Goal: Task Accomplishment & Management: Use online tool/utility

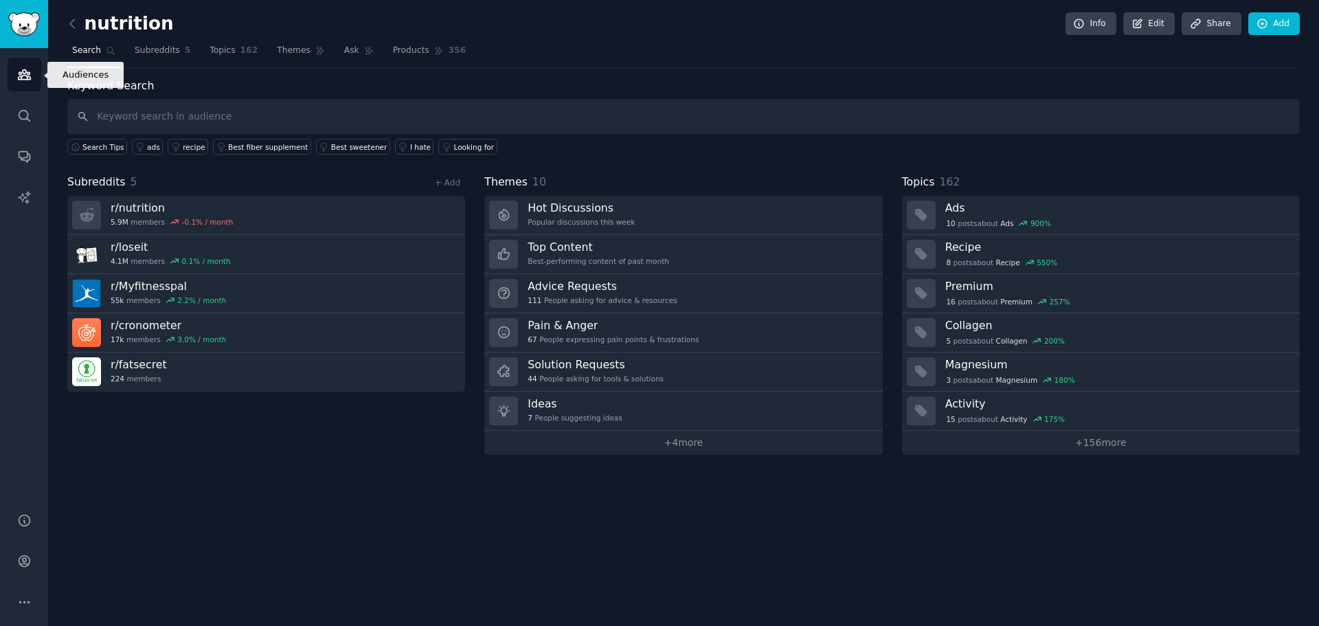
click at [11, 75] on link "Audiences" at bounding box center [25, 75] width 34 height 34
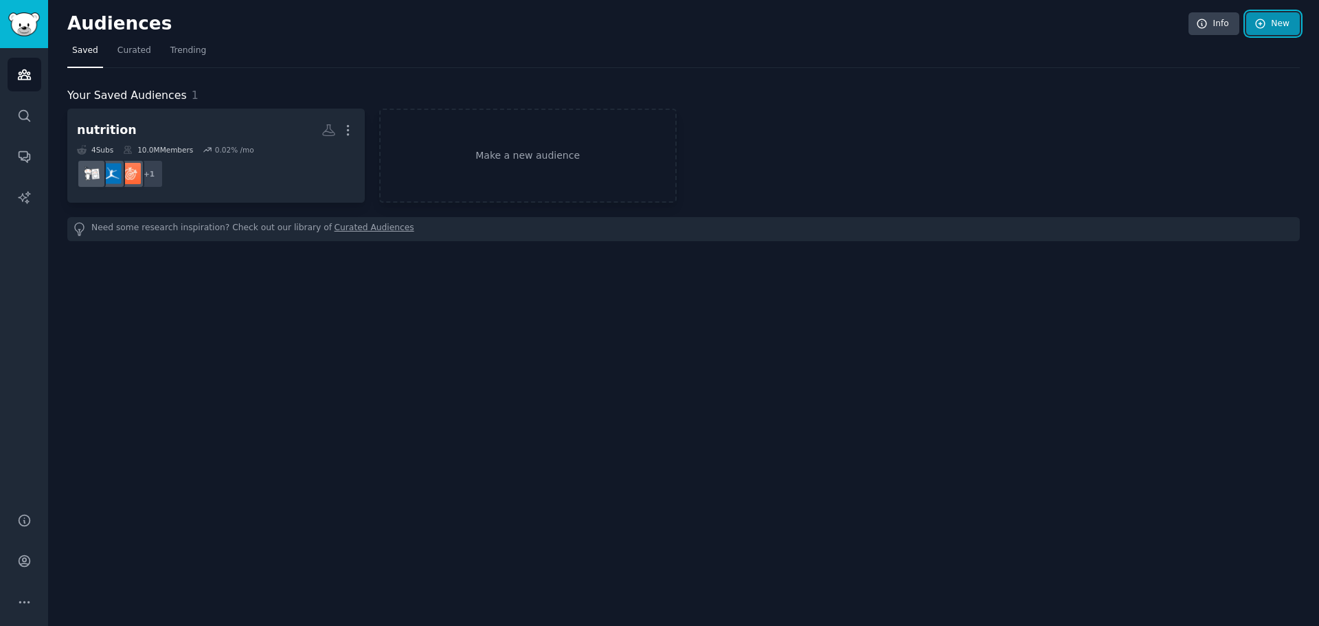
click at [1287, 27] on link "New" at bounding box center [1274, 23] width 54 height 23
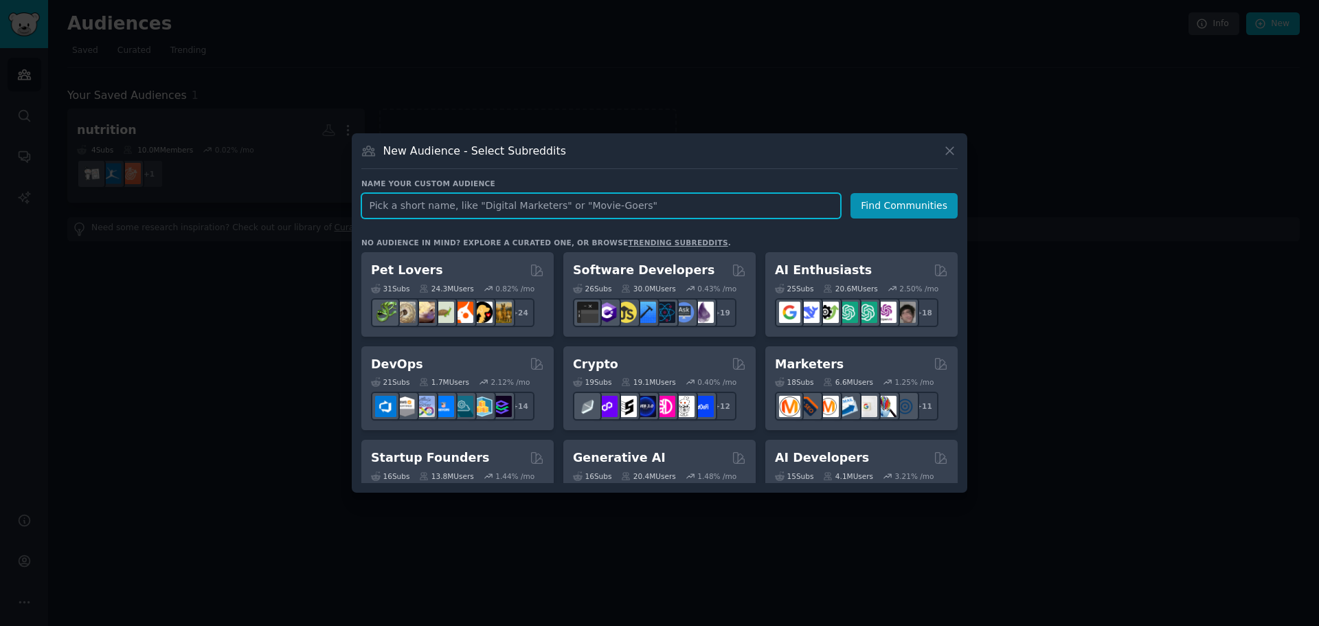
paste input "GymOwnerNetwork"
type input "GymOwnerNetwork"
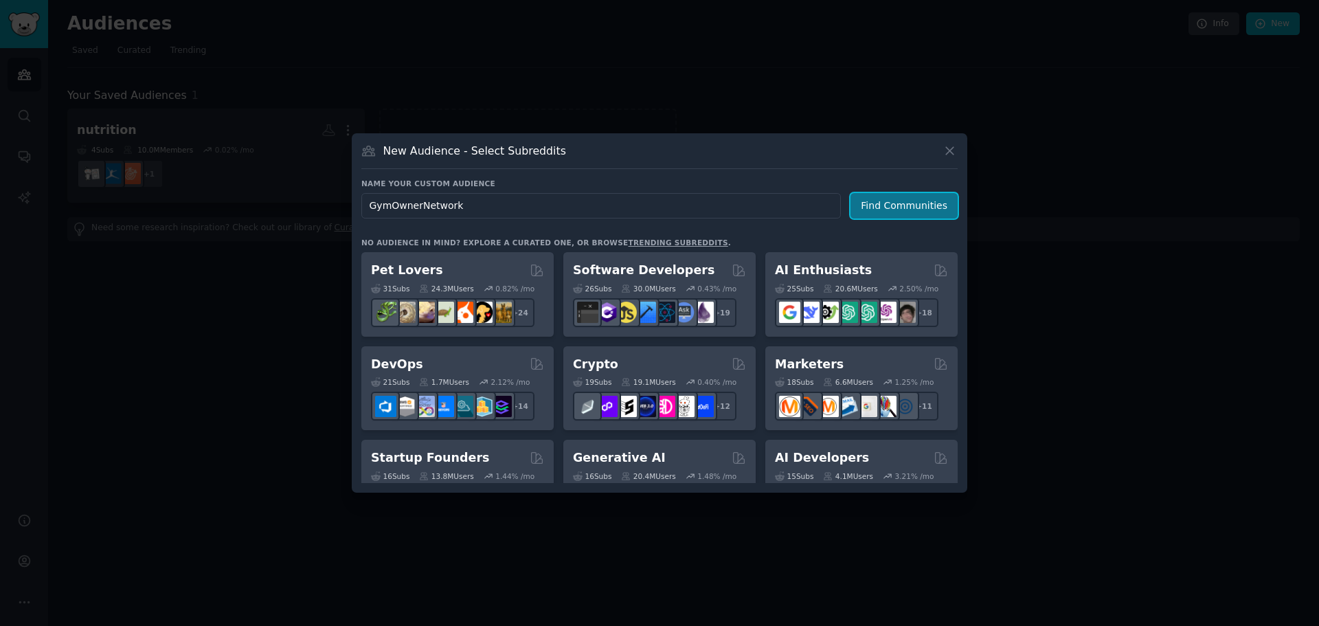
click at [944, 216] on button "Find Communities" at bounding box center [904, 205] width 107 height 25
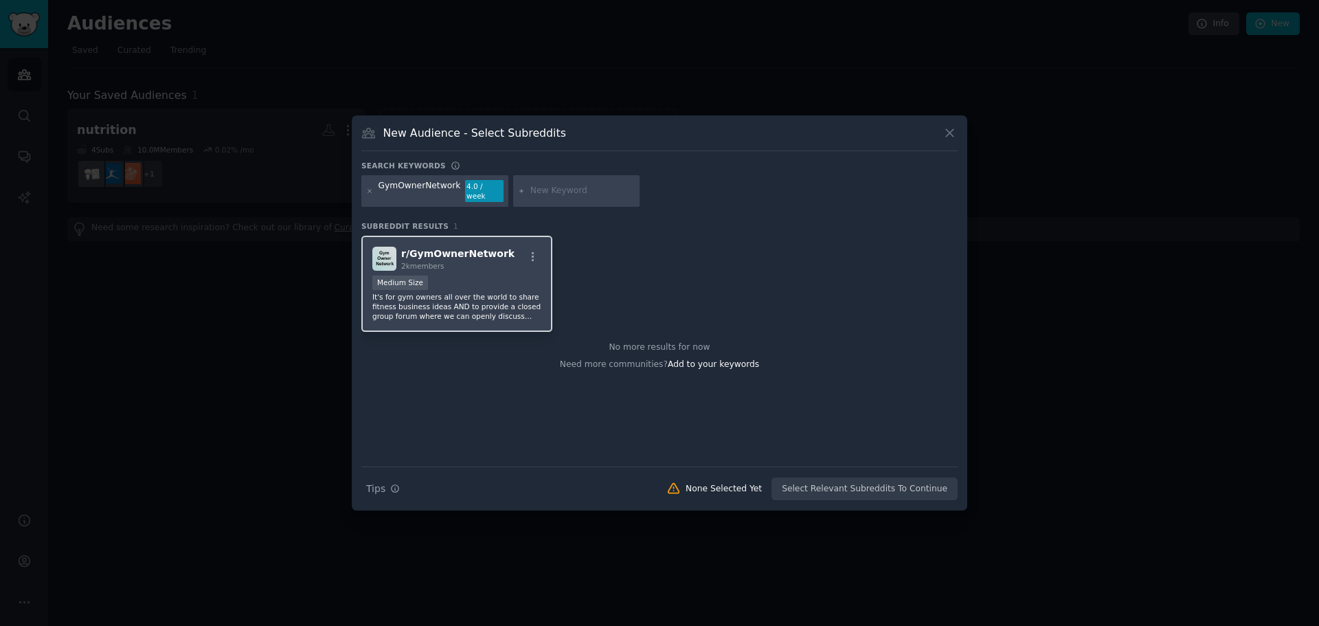
click at [504, 300] on p "It's for gym owners all over the world to share fitness business ideas AND to p…" at bounding box center [456, 306] width 169 height 29
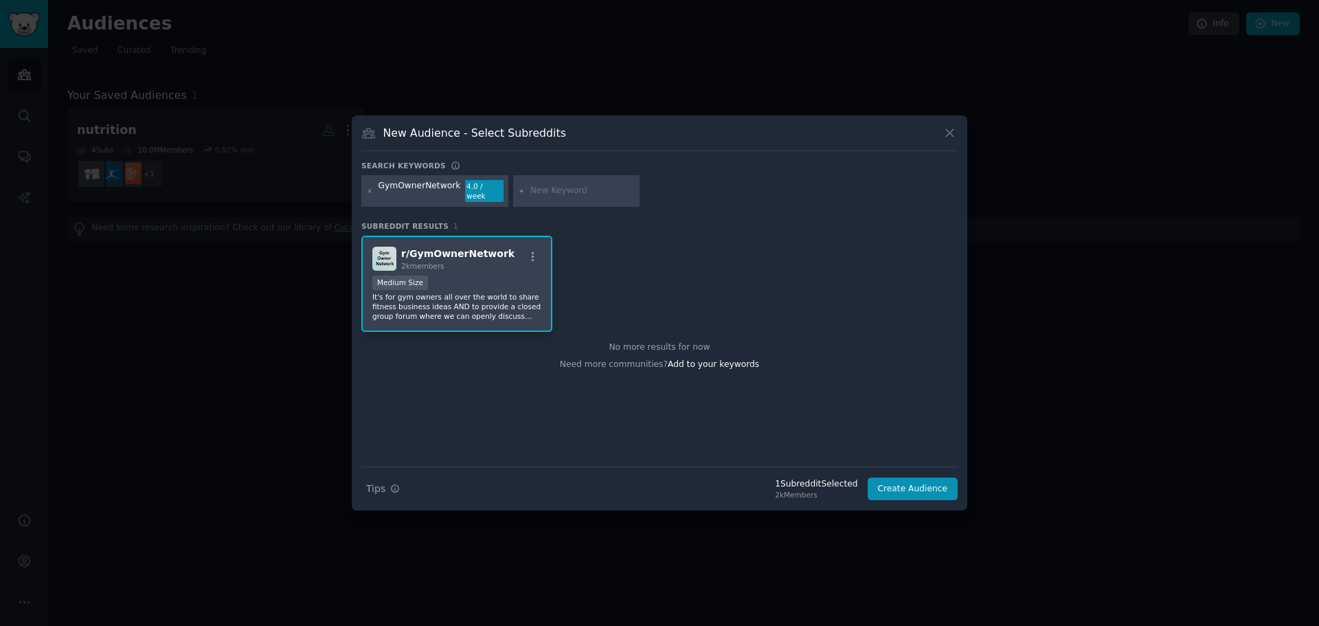
click at [535, 192] on input "text" at bounding box center [583, 191] width 104 height 12
paste input "smallbusiness"
type input "smallbusiness"
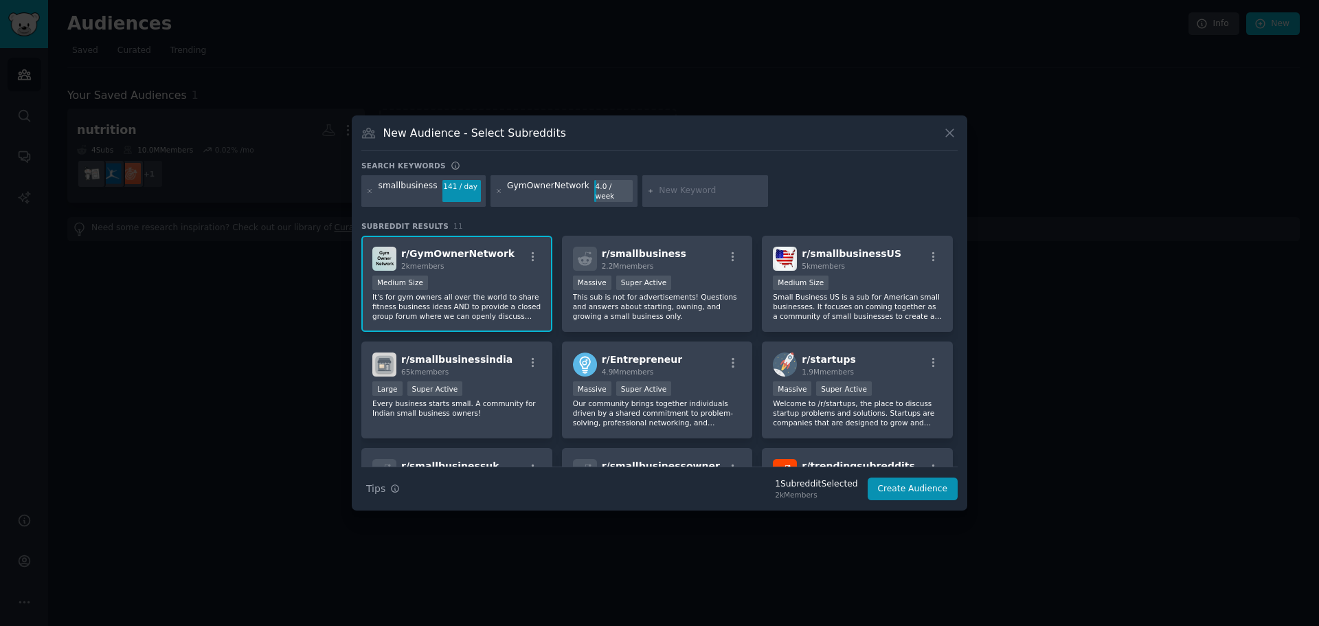
click at [659, 189] on input "text" at bounding box center [711, 191] width 104 height 12
paste input "gymowner"
type input "gymowner"
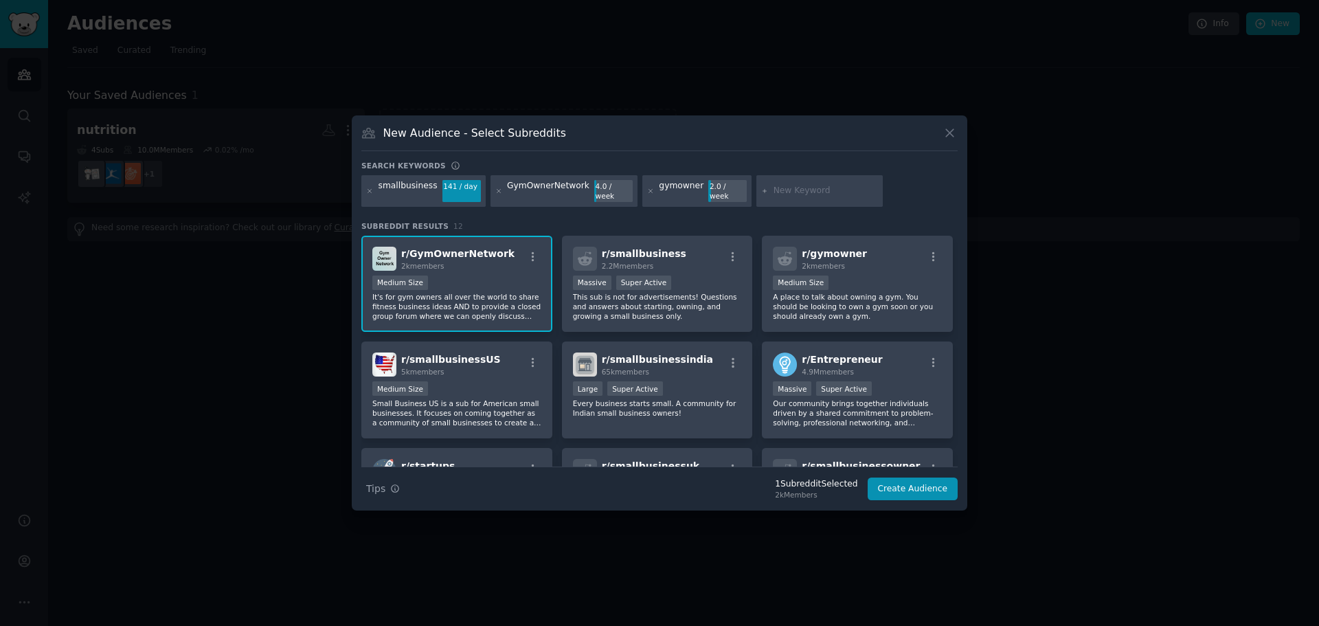
click at [795, 186] on input "text" at bounding box center [826, 191] width 104 height 12
paste input "crossfit"
type input "crossfit"
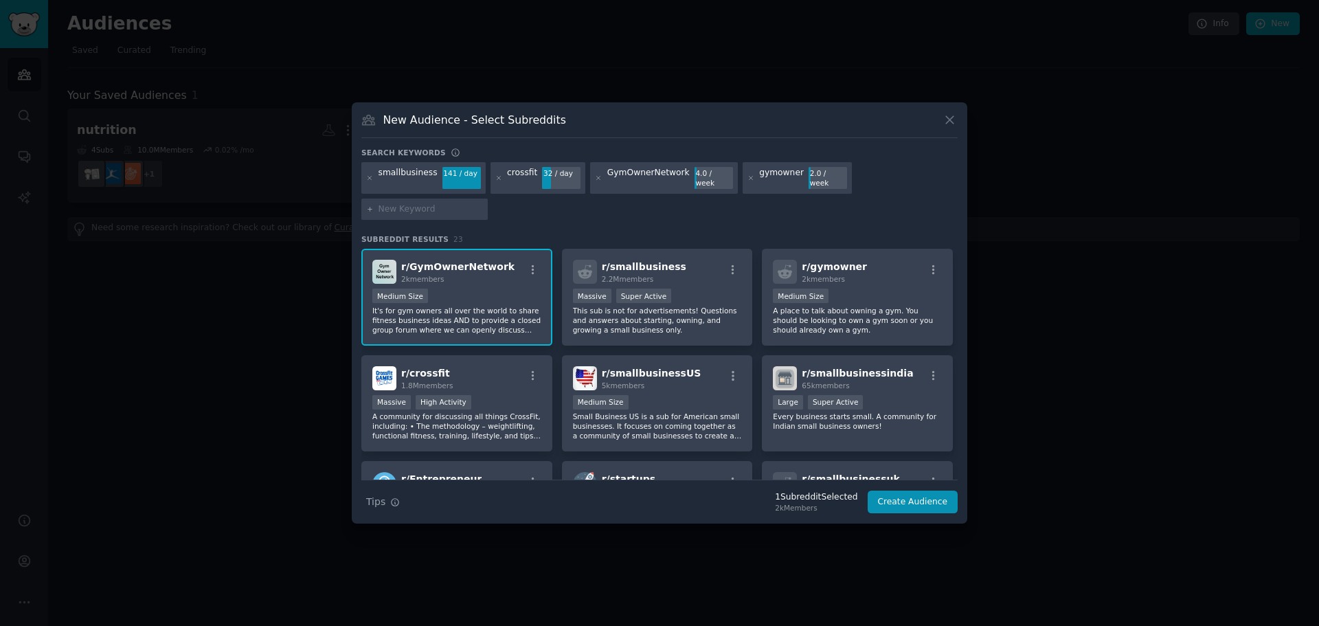
click at [488, 199] on div at bounding box center [424, 210] width 126 height 22
click at [483, 203] on input "text" at bounding box center [431, 209] width 104 height 12
type input "Mindbody"
click at [483, 203] on input "Mindbody" at bounding box center [431, 209] width 104 height 12
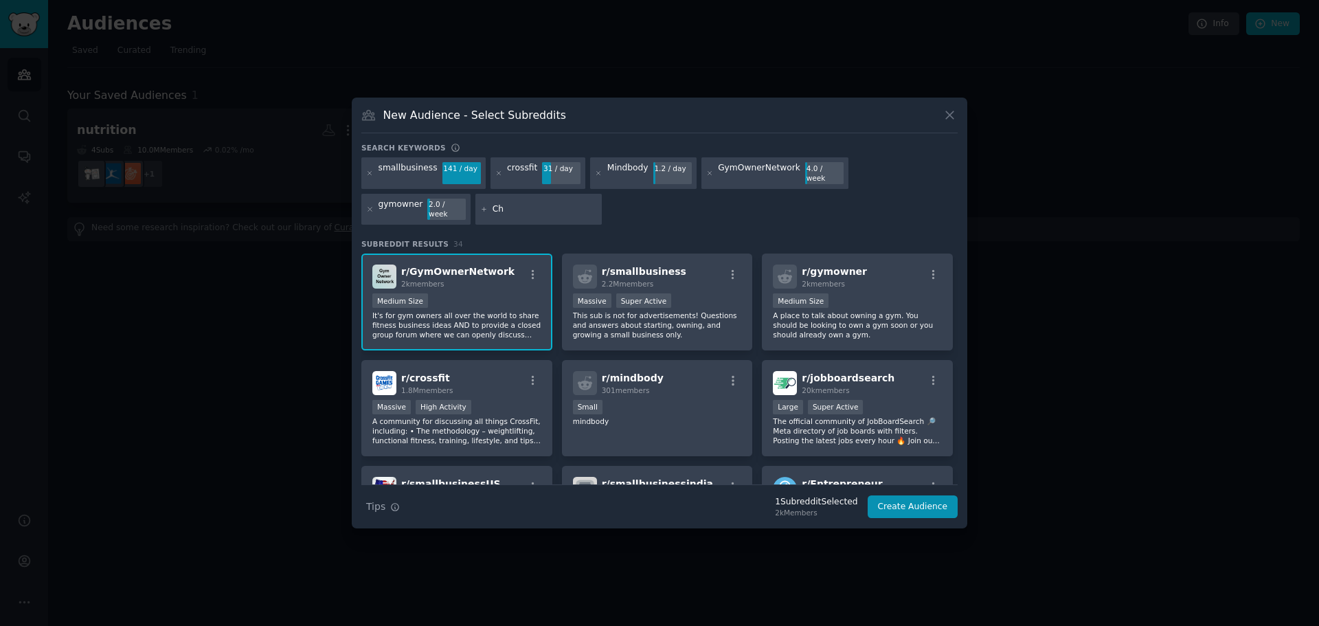
type input "C"
click at [493, 203] on input "text" at bounding box center [545, 209] width 104 height 12
paste input "fitnessbusiness"
type input "fitnessbusiness"
click at [627, 205] on input "text" at bounding box center [679, 209] width 104 height 12
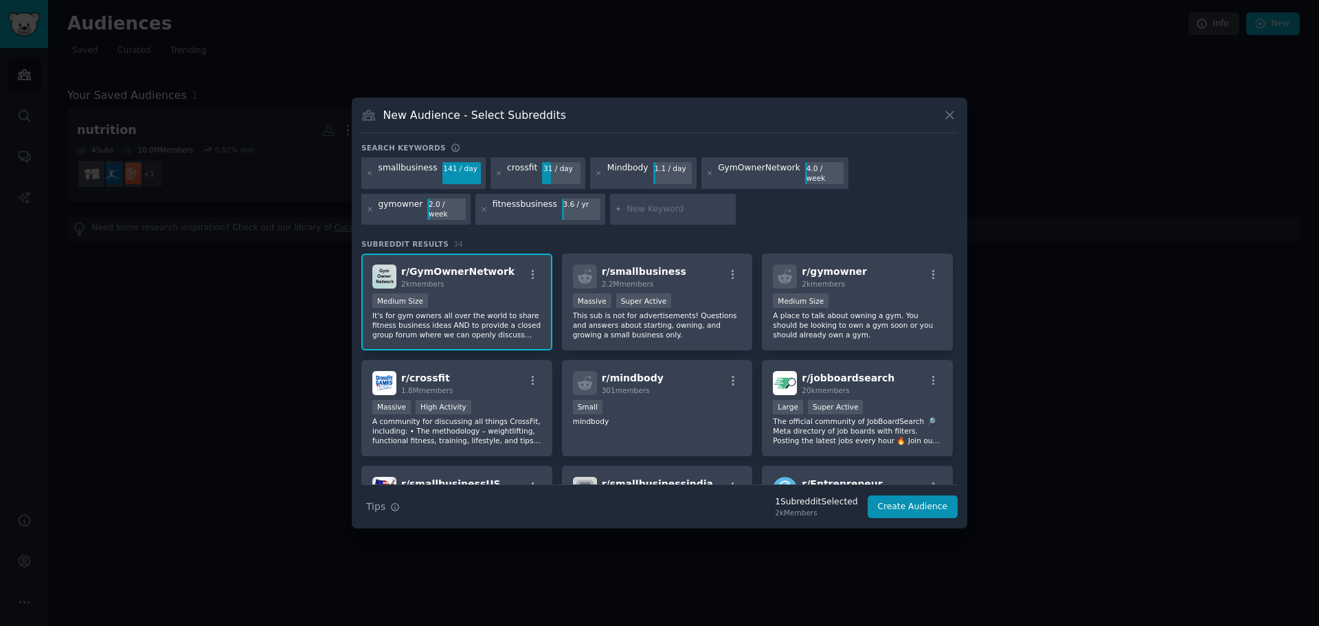
paste input "franchising"
type input "franchising"
click at [632, 222] on div "Search keywords smallbusiness 141 / day crossfit 31 / day Mindbody 1.1 / day Gy…" at bounding box center [659, 331] width 597 height 376
click at [610, 212] on div "franchising" at bounding box center [673, 210] width 126 height 32
click at [627, 208] on input "franchising" at bounding box center [679, 209] width 104 height 12
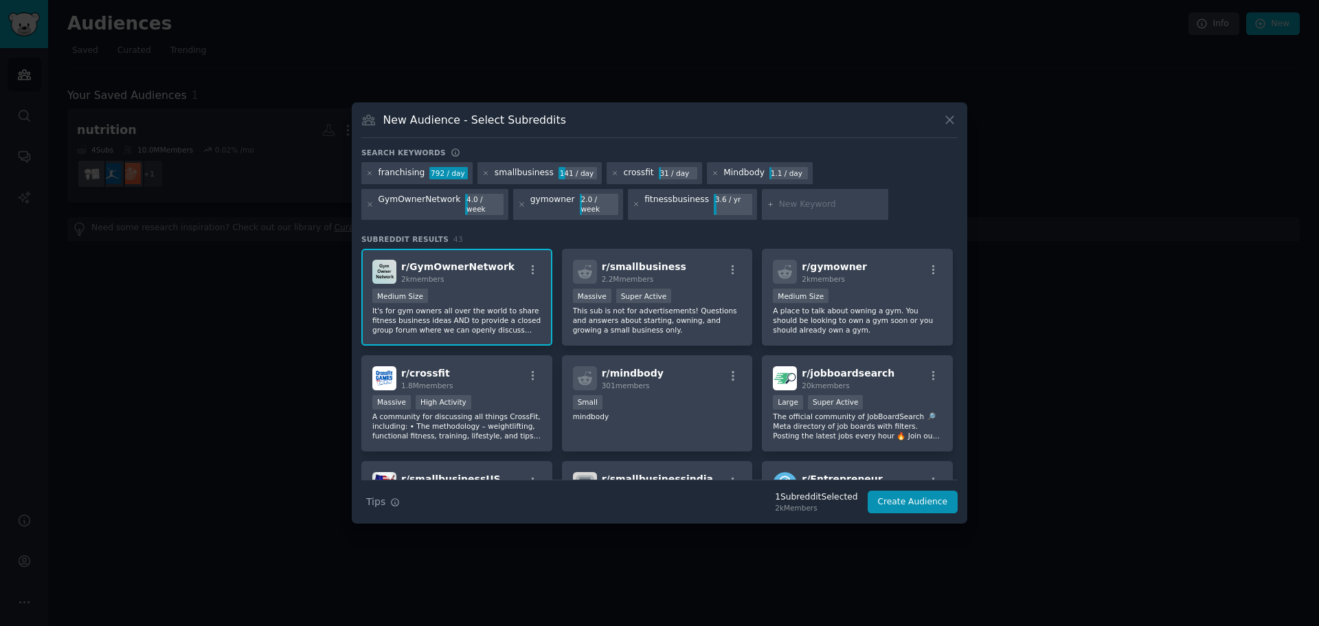
click at [779, 202] on input "text" at bounding box center [831, 205] width 104 height 12
paste input "personaltraining"
type input "personaltraining"
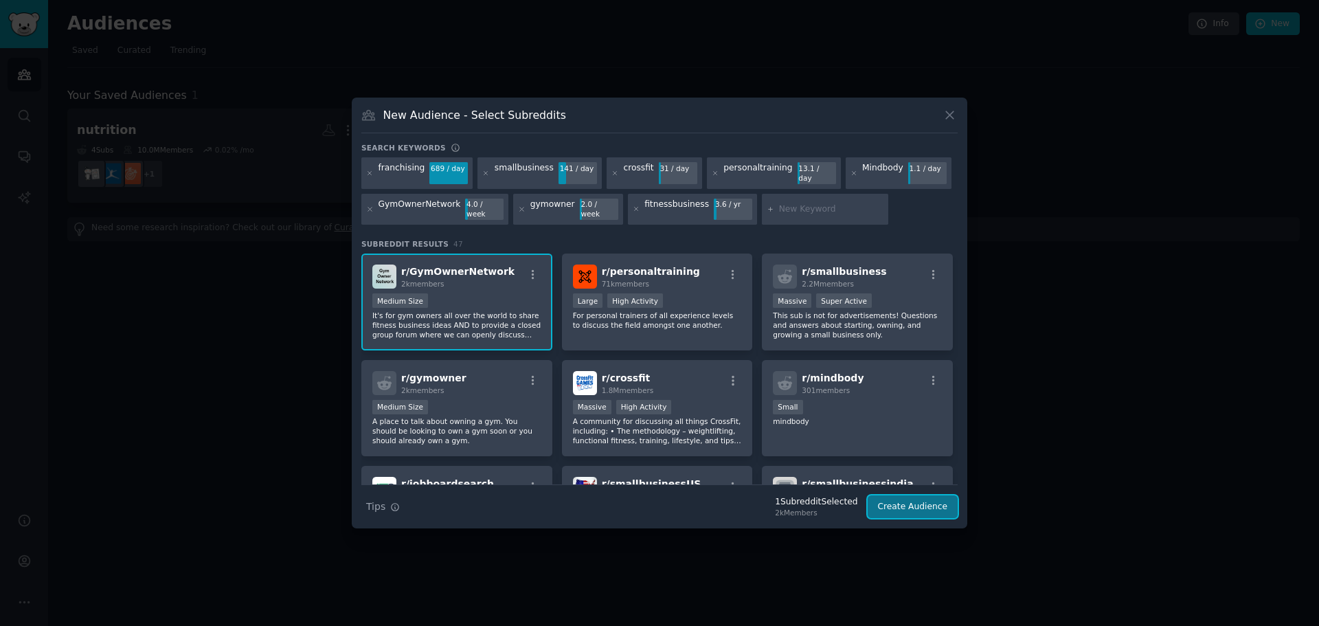
click at [922, 504] on button "Create Audience" at bounding box center [913, 506] width 91 height 23
click at [922, 504] on div "Search Tips Tips 1 Subreddit Selected 2k Members Create Audience" at bounding box center [659, 501] width 597 height 34
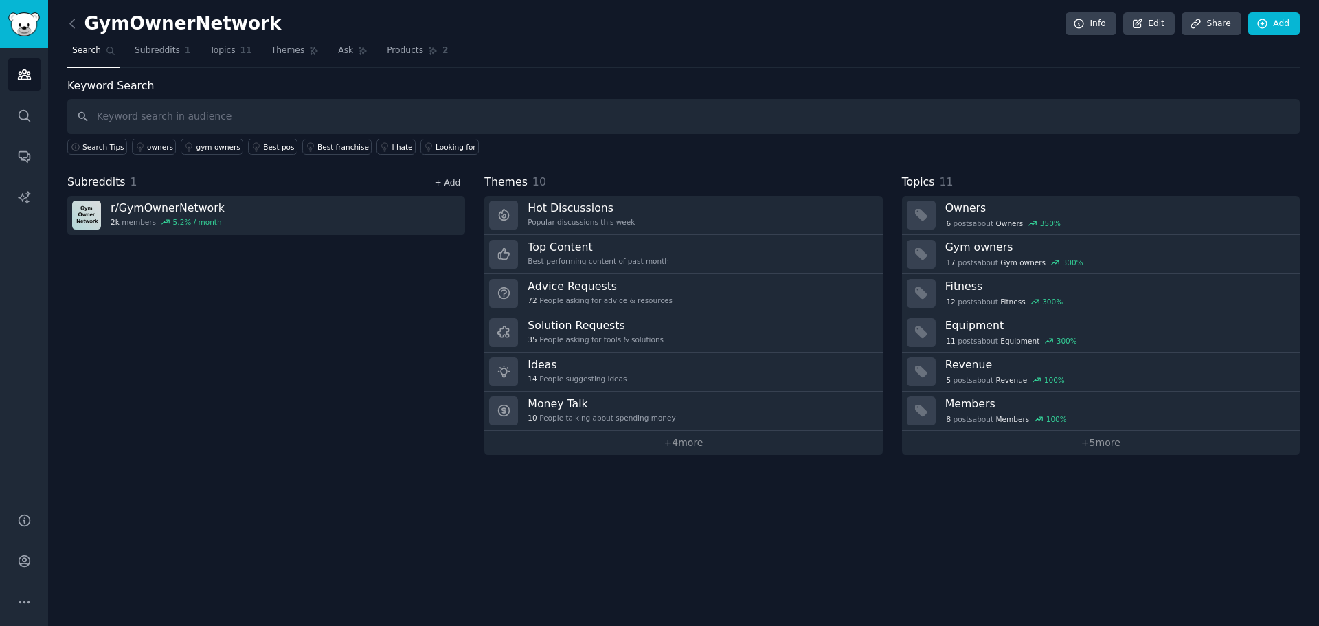
click at [452, 180] on link "+ Add" at bounding box center [447, 183] width 26 height 10
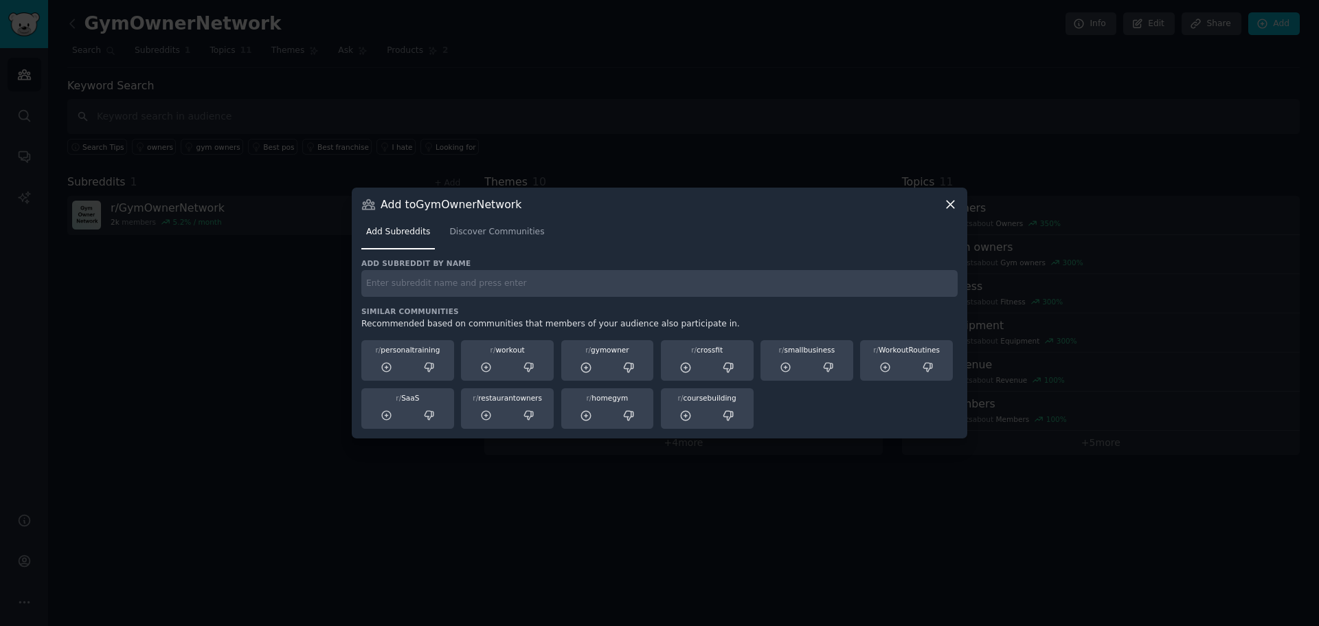
click at [434, 290] on input "text" at bounding box center [659, 283] width 597 height 27
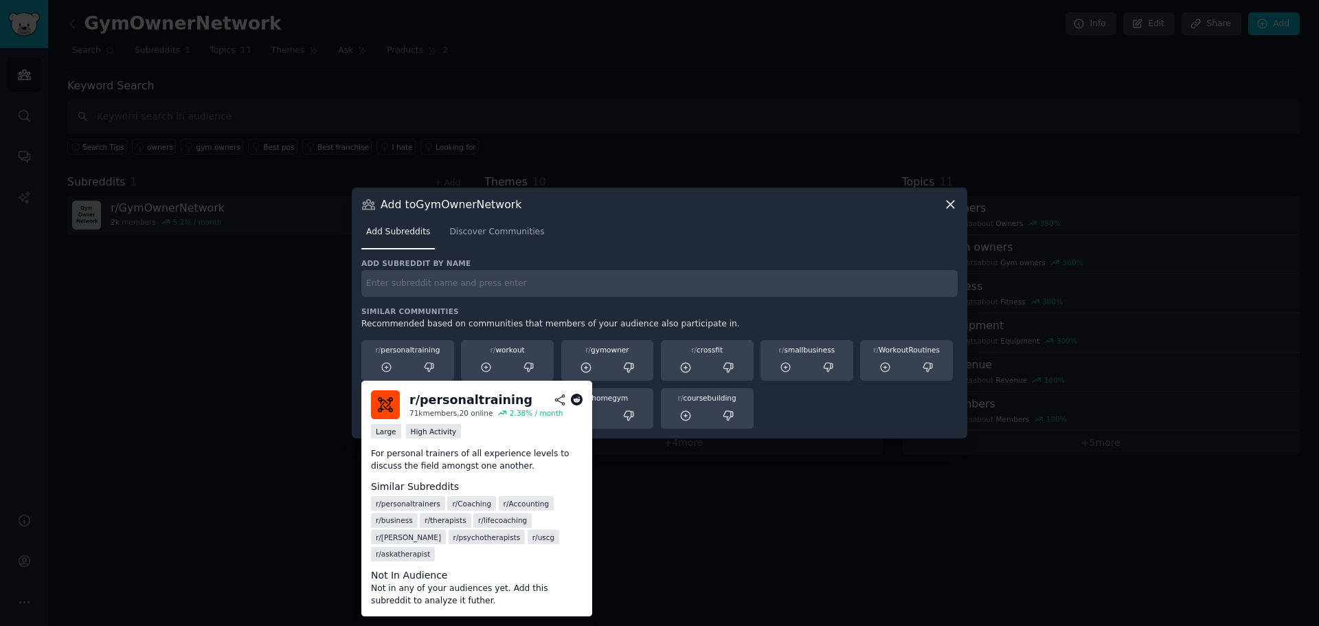
click at [425, 345] on div "r/ personaltraining" at bounding box center [407, 350] width 83 height 10
click at [392, 363] on icon at bounding box center [387, 367] width 12 height 12
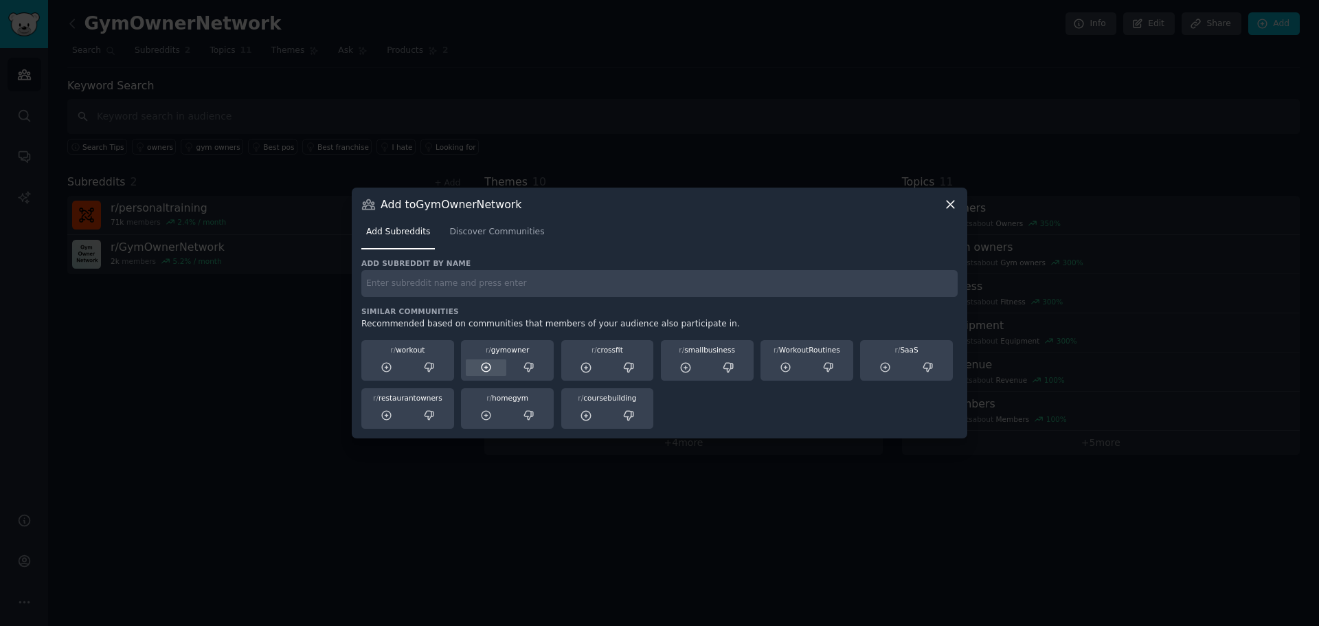
click at [484, 370] on icon at bounding box center [486, 367] width 12 height 12
click at [589, 369] on icon at bounding box center [586, 367] width 12 height 12
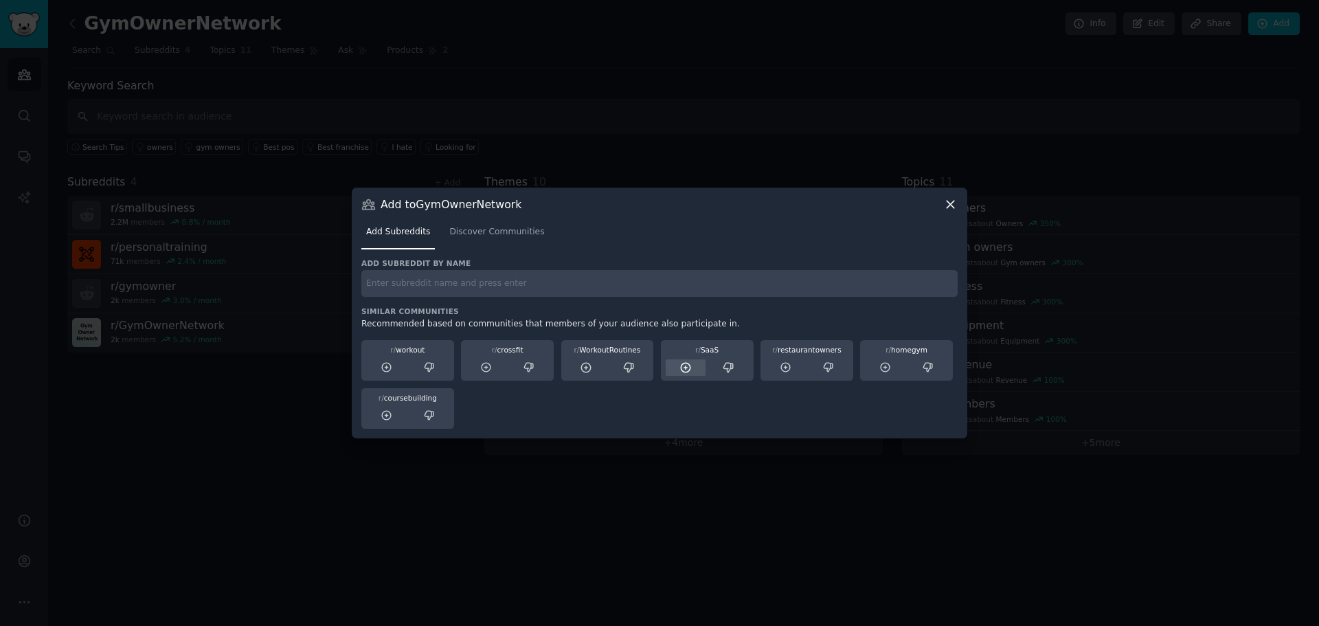
click at [682, 371] on icon at bounding box center [686, 367] width 12 height 12
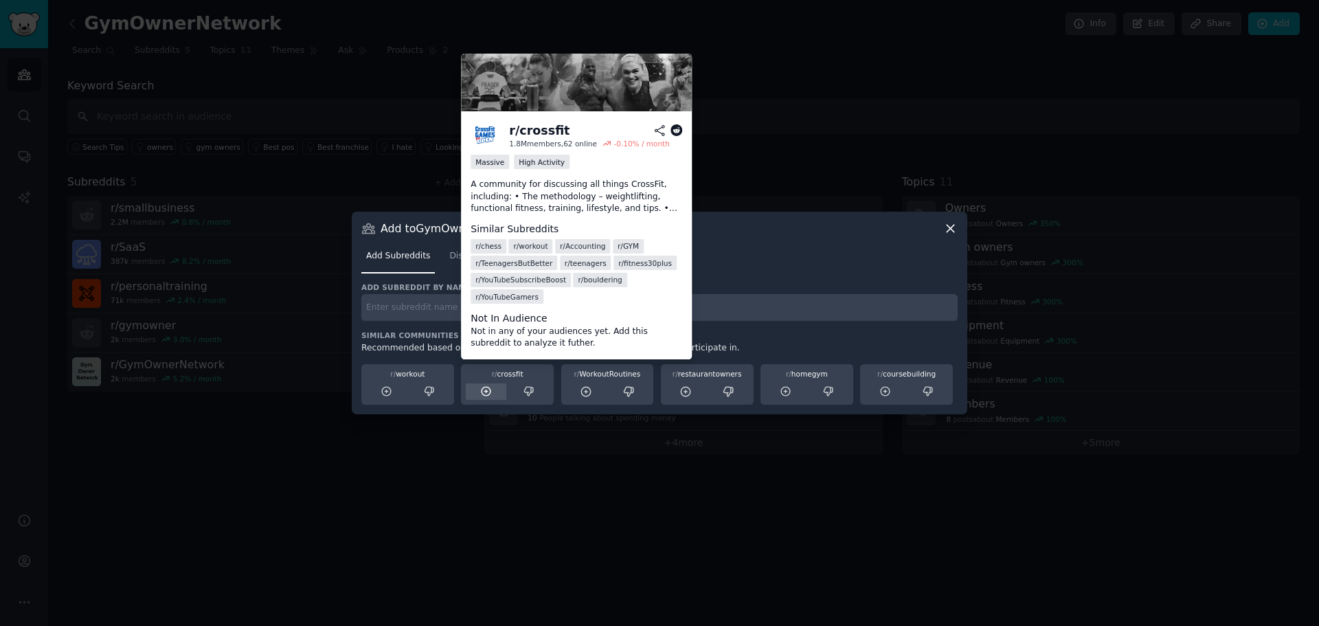
click at [489, 394] on icon at bounding box center [486, 392] width 12 height 12
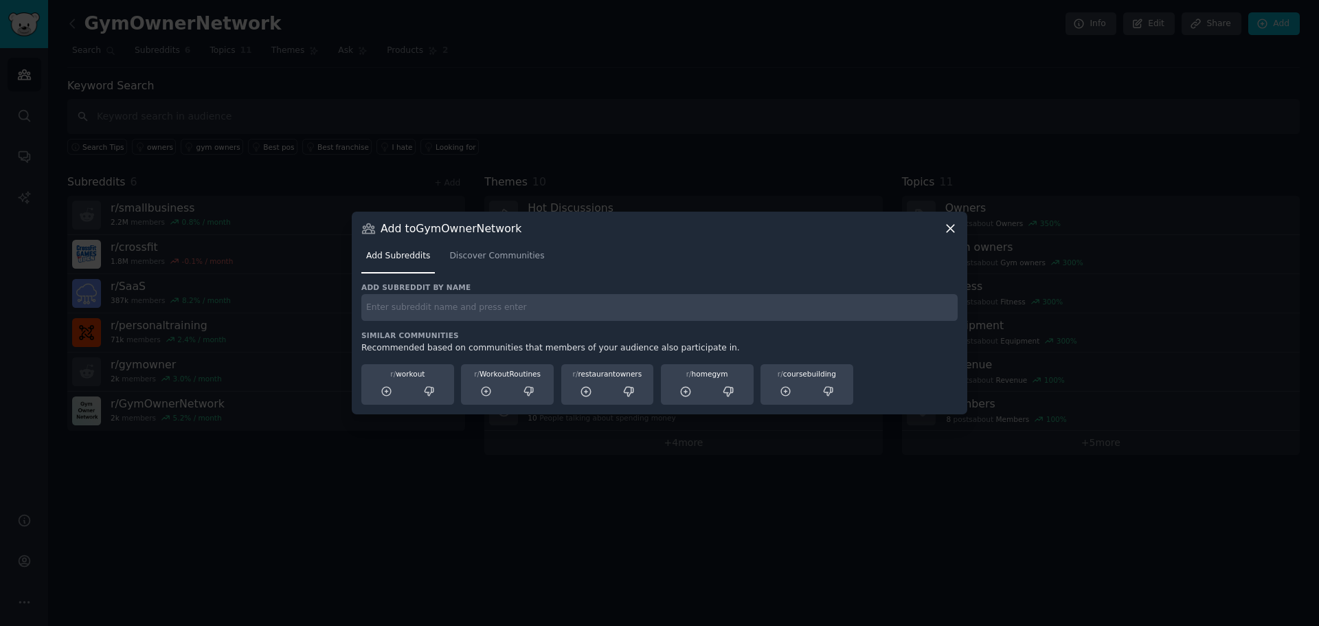
click at [951, 230] on icon at bounding box center [951, 229] width 8 height 8
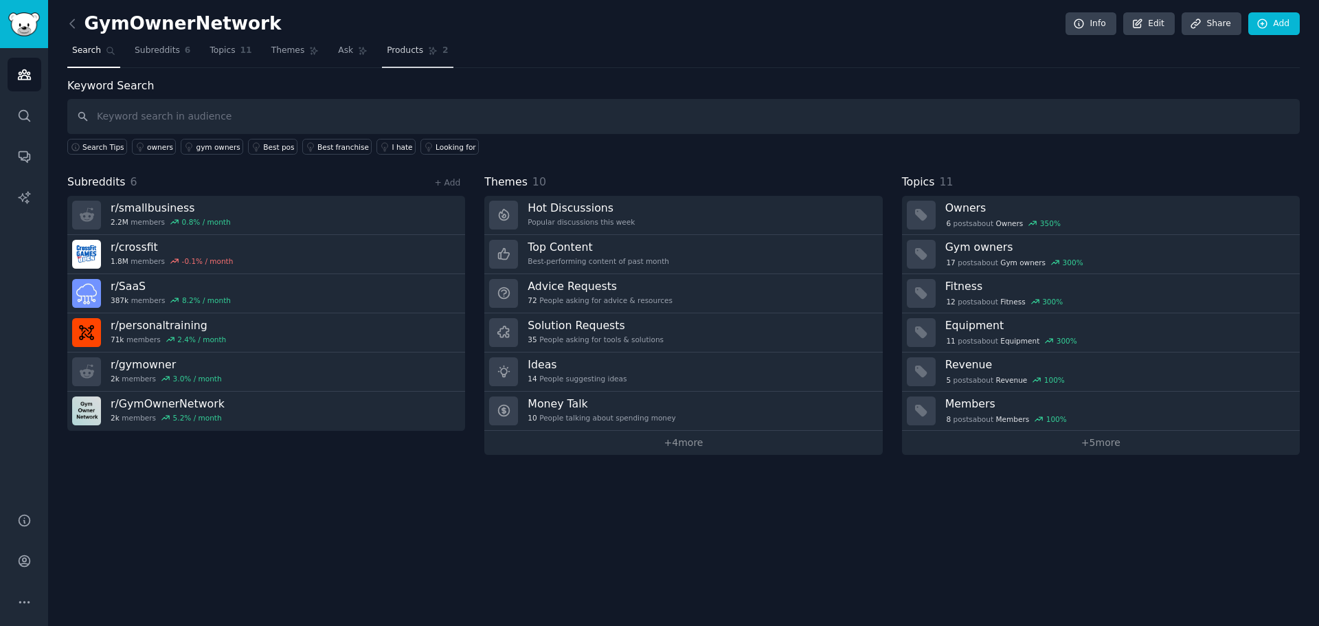
click at [382, 58] on link "Products 2" at bounding box center [417, 54] width 71 height 28
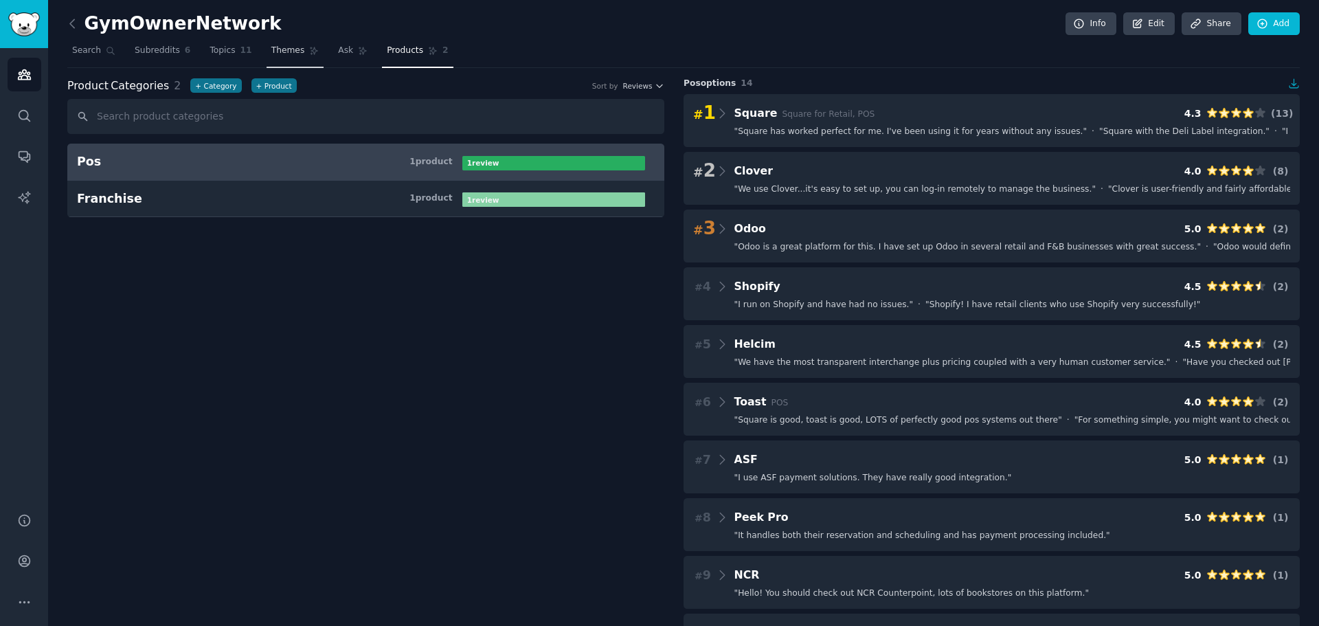
click at [280, 56] on span "Themes" at bounding box center [288, 51] width 34 height 12
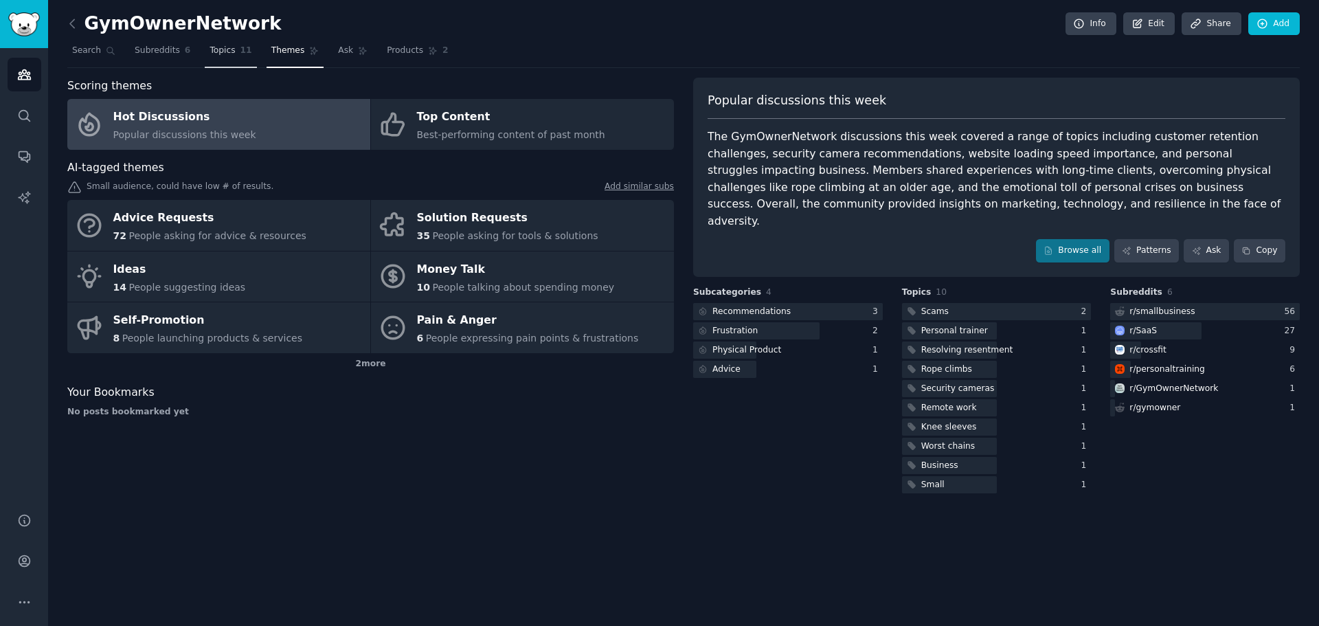
click at [241, 54] on link "Topics 11" at bounding box center [231, 54] width 52 height 28
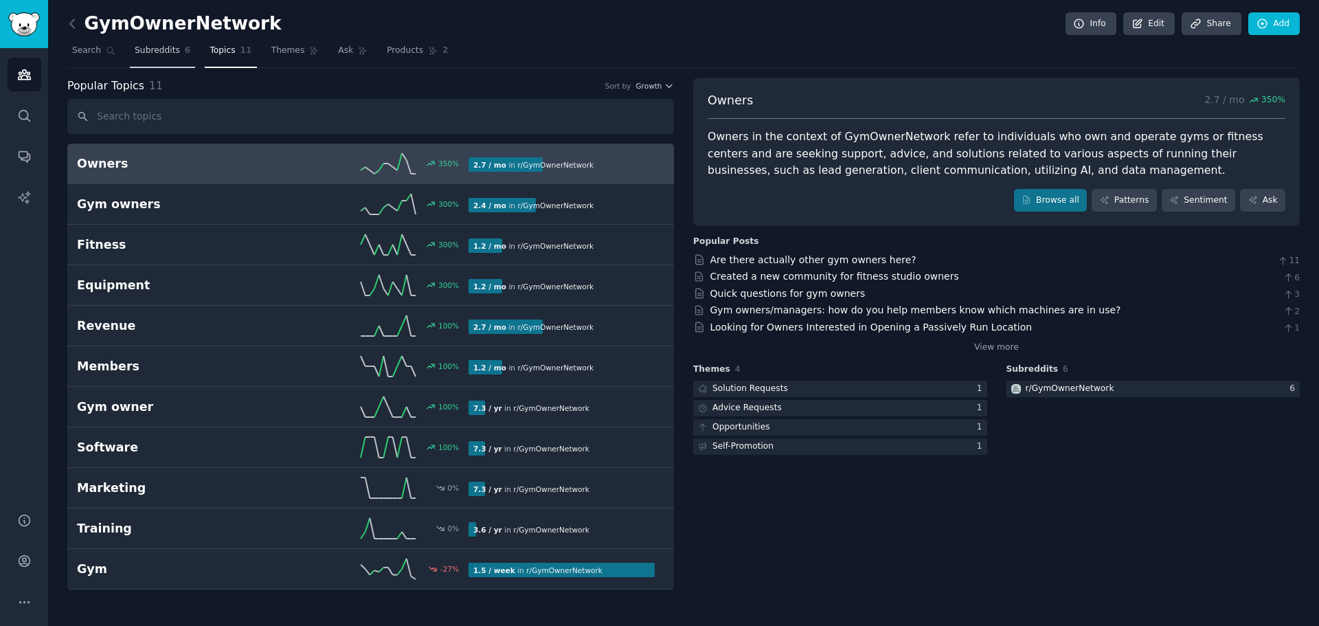
click at [144, 51] on span "Subreddits" at bounding box center [157, 51] width 45 height 12
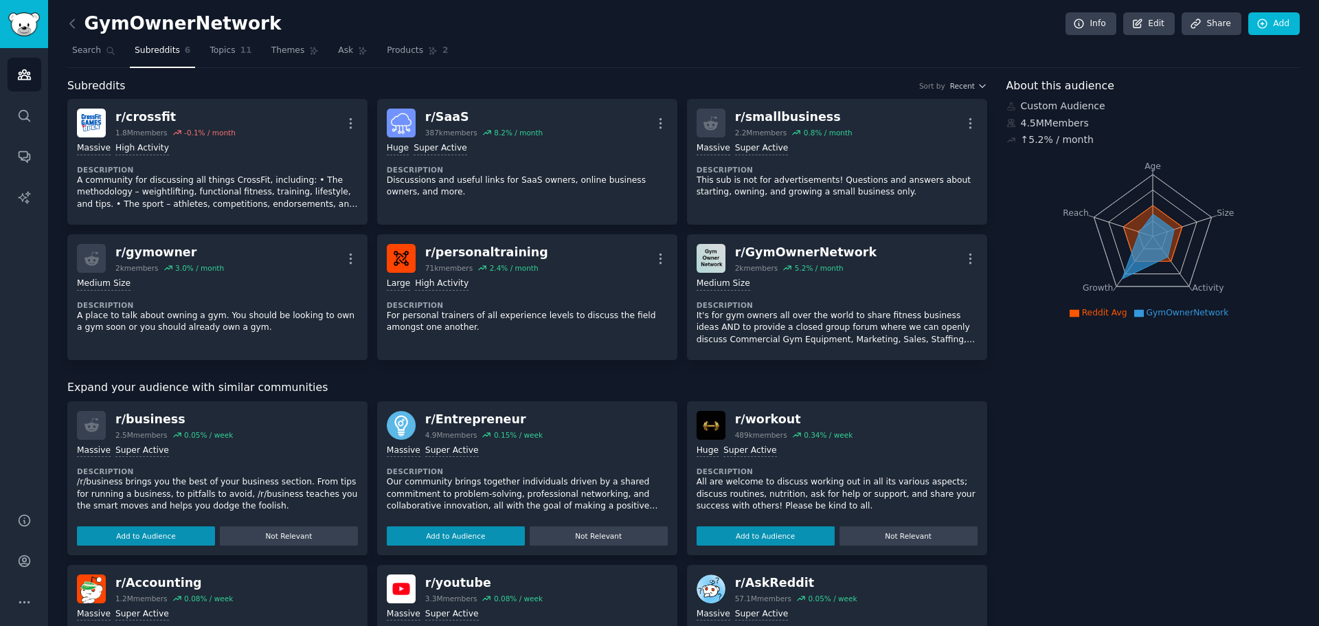
click at [1297, 17] on div "GymOwnerNetwork Info Edit Share Add Search Subreddits 6 Topics 11 Themes Ask Pr…" at bounding box center [683, 532] width 1271 height 1065
click at [1286, 26] on link "Add" at bounding box center [1275, 23] width 52 height 23
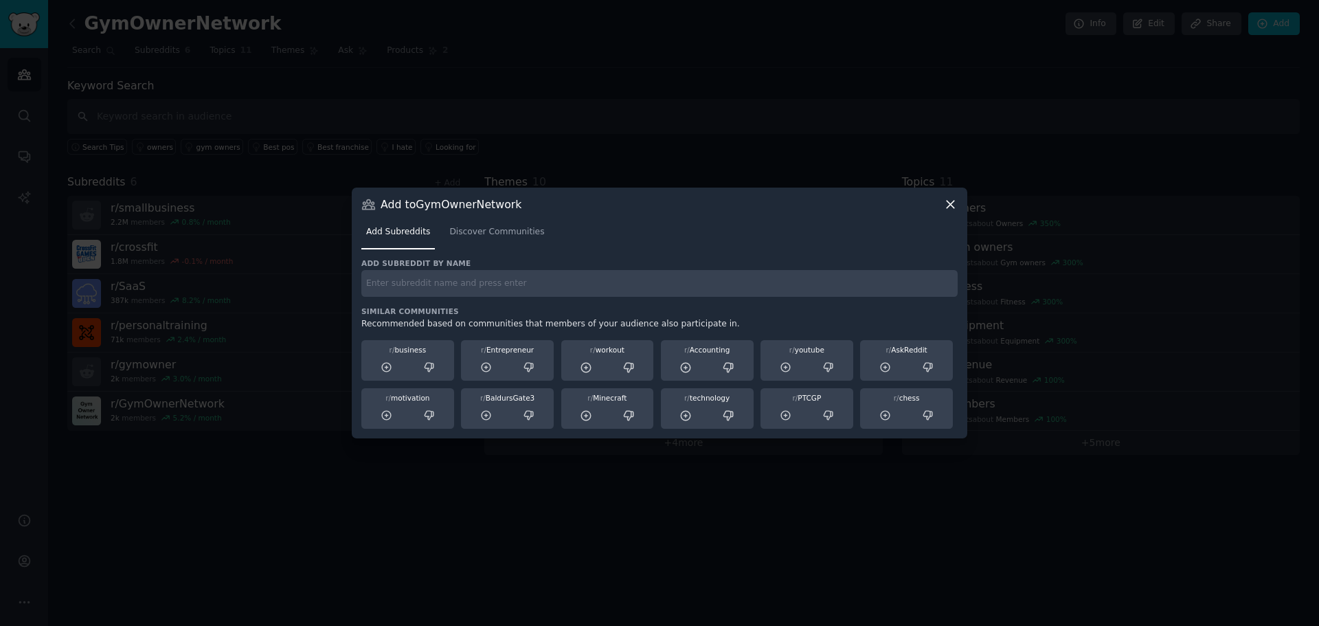
drag, startPoint x: 942, startPoint y: 205, endPoint x: 951, endPoint y: 206, distance: 9.0
click at [943, 205] on div "Add to GymOwnerNetwork" at bounding box center [659, 204] width 597 height 14
click at [951, 206] on icon at bounding box center [951, 204] width 14 height 14
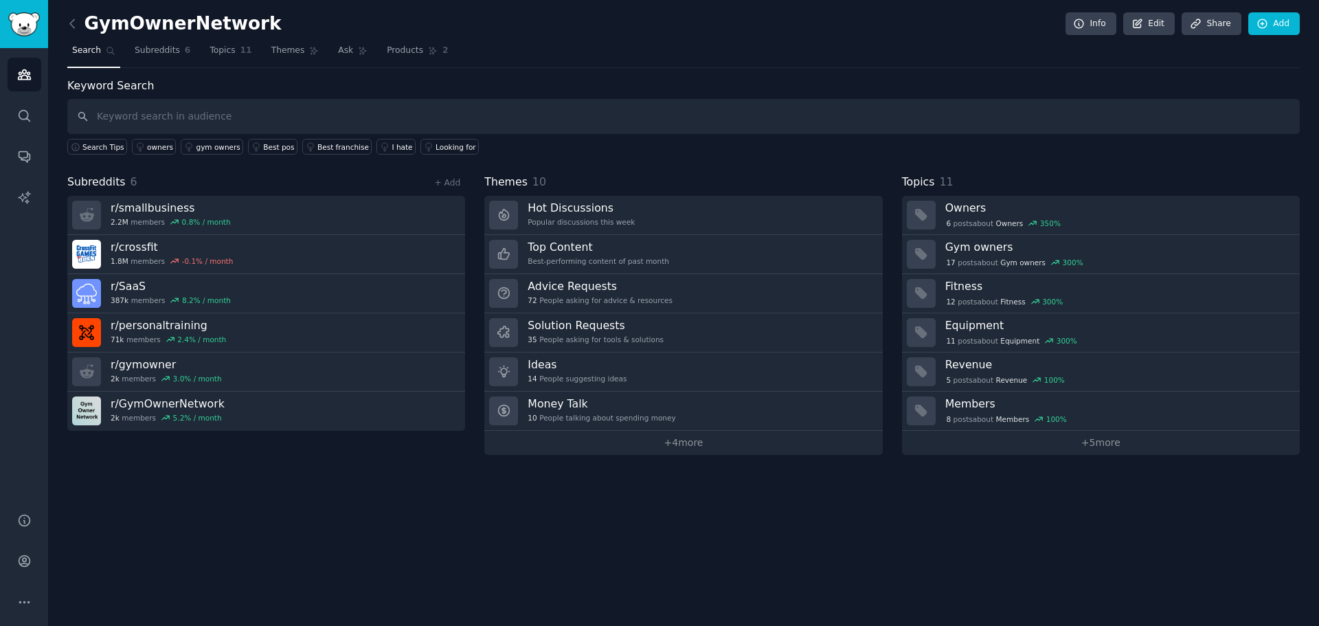
click at [648, 448] on link "+ 4 more" at bounding box center [683, 443] width 398 height 24
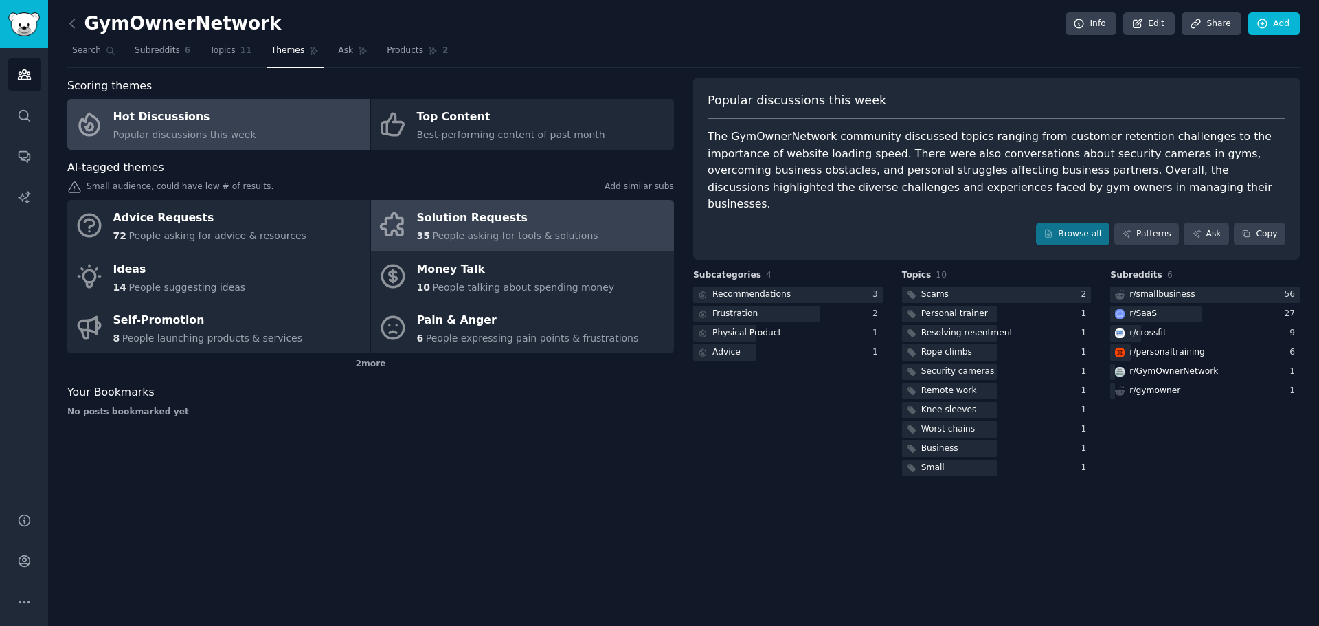
click at [419, 239] on span "35" at bounding box center [423, 235] width 13 height 11
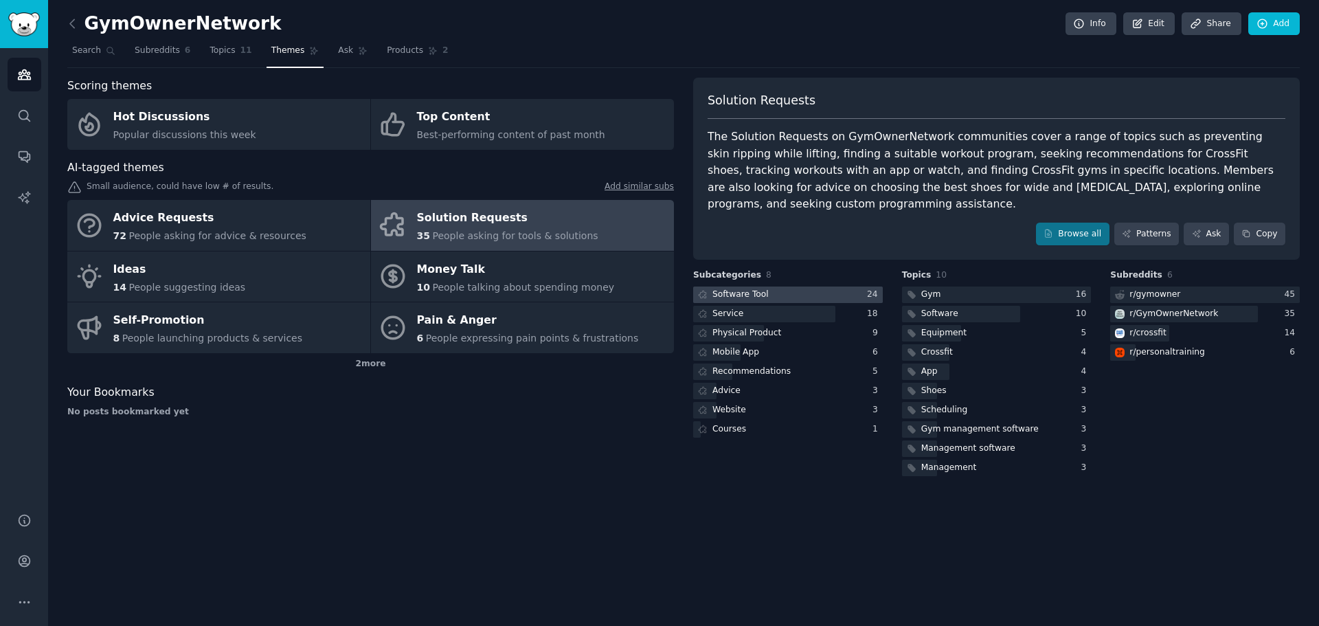
click at [794, 287] on div at bounding box center [788, 295] width 190 height 17
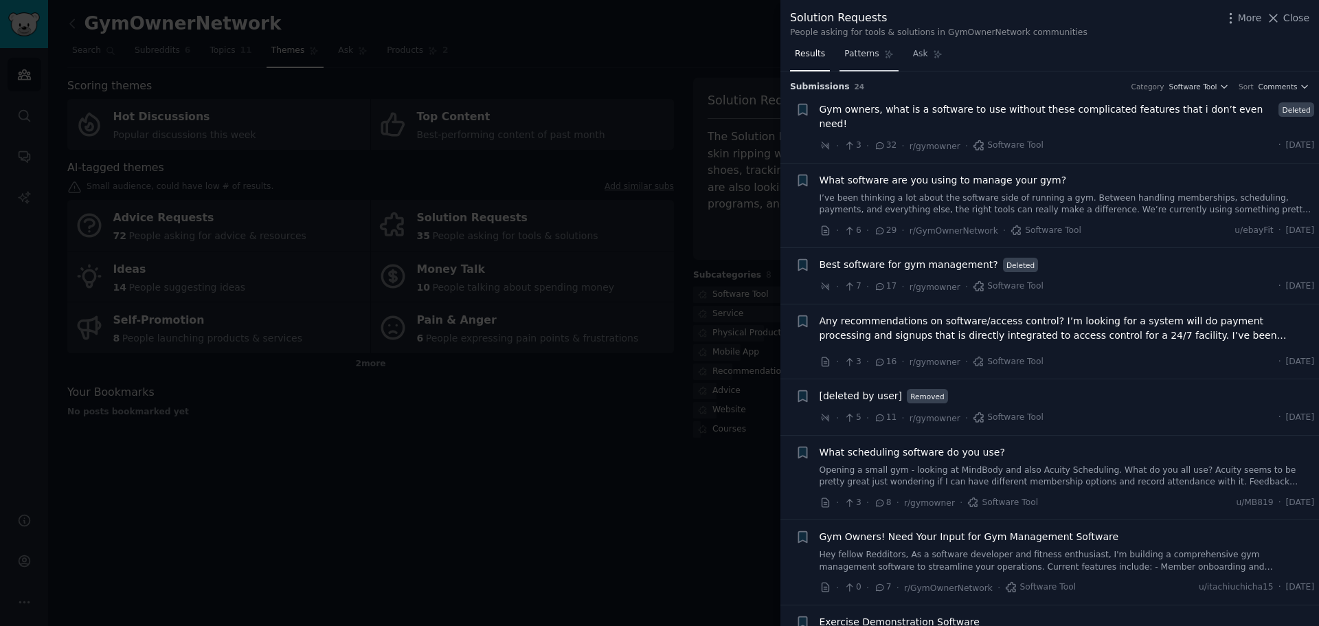
click at [845, 61] on link "Patterns" at bounding box center [869, 57] width 58 height 28
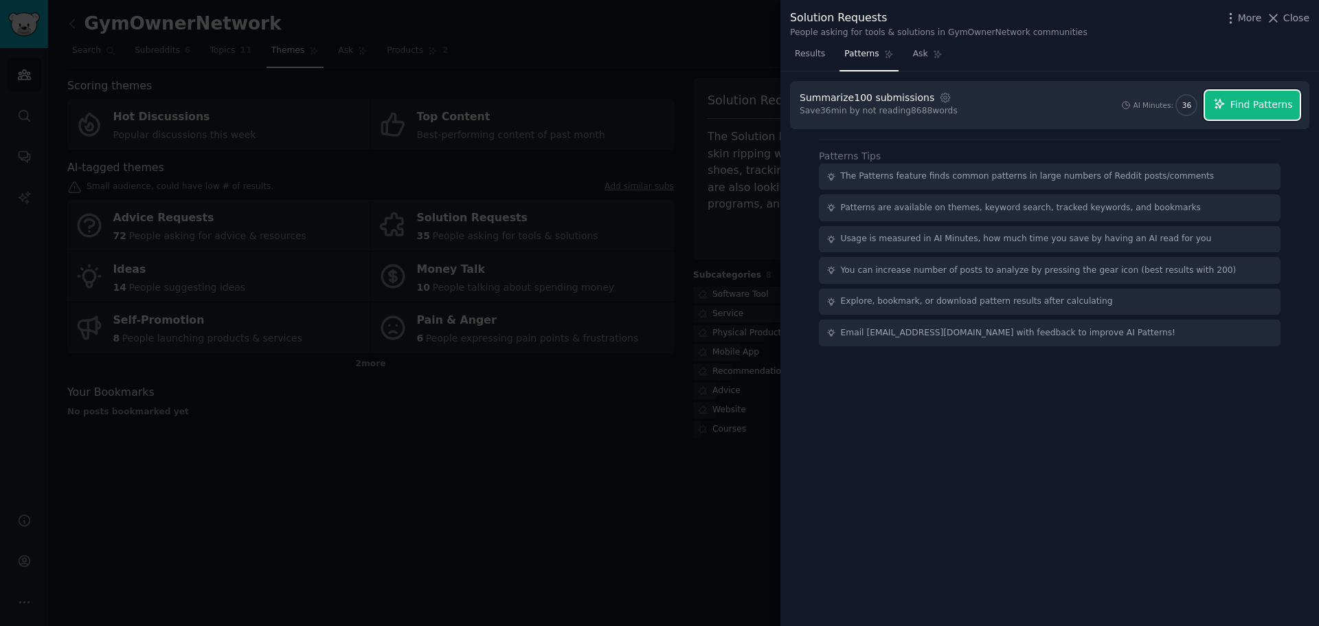
click at [1244, 108] on span "Find Patterns" at bounding box center [1262, 105] width 63 height 14
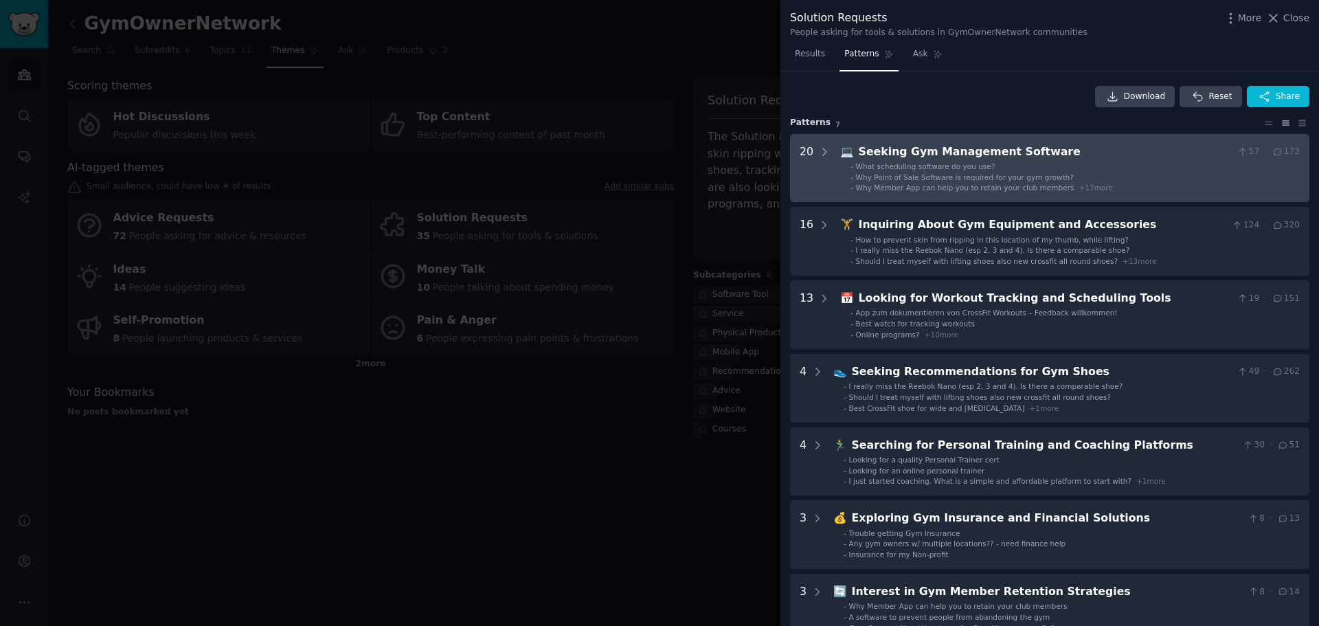
click at [1055, 182] on ul "- What scheduling software do you use? - Why Point of Sale Software is required…" at bounding box center [1070, 177] width 459 height 32
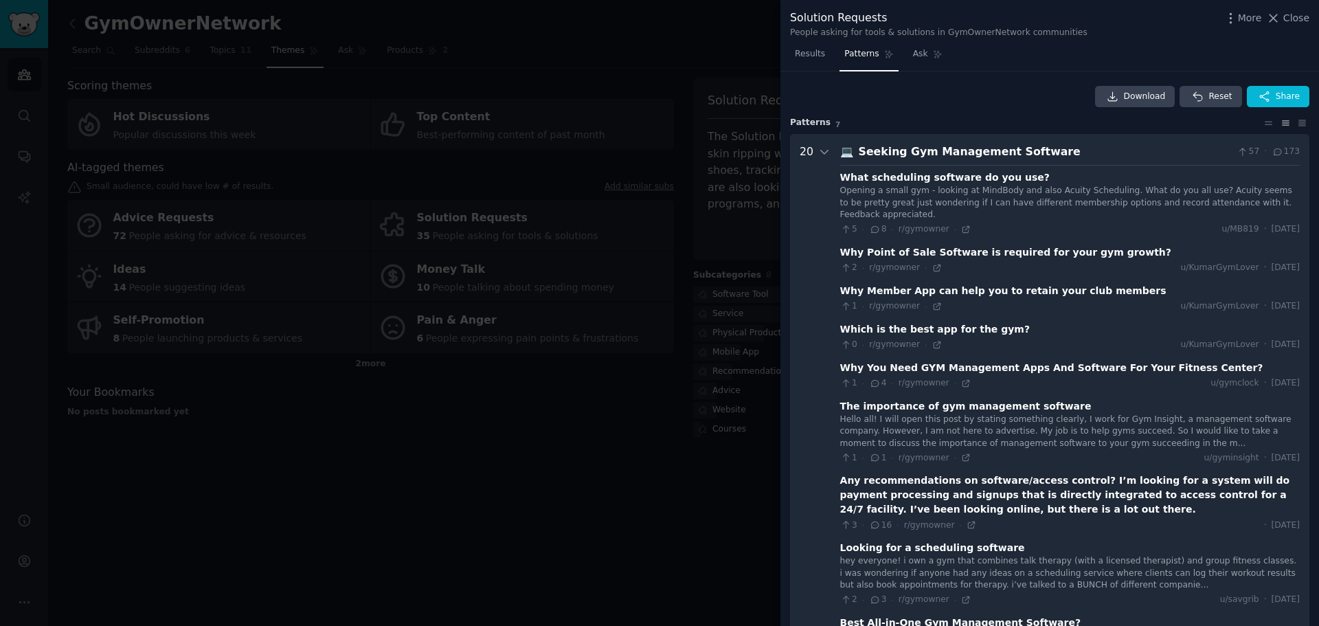
scroll to position [63, 0]
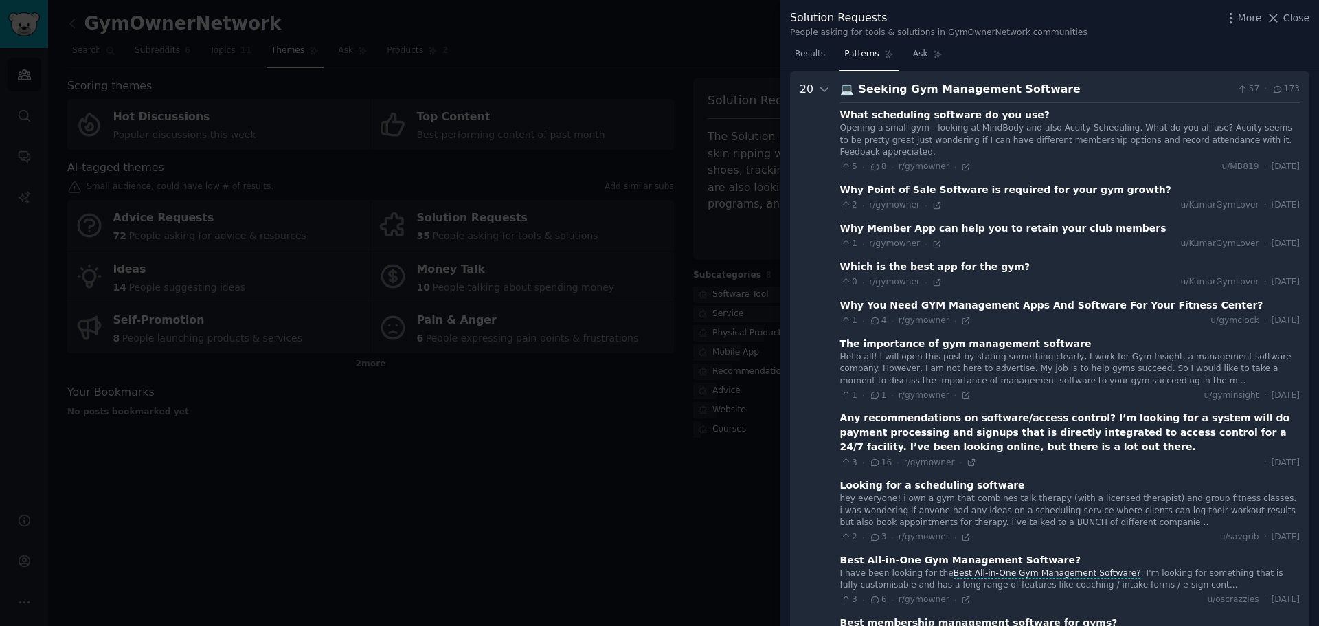
click at [872, 69] on link "Patterns" at bounding box center [869, 57] width 58 height 28
click at [825, 91] on icon at bounding box center [824, 89] width 12 height 12
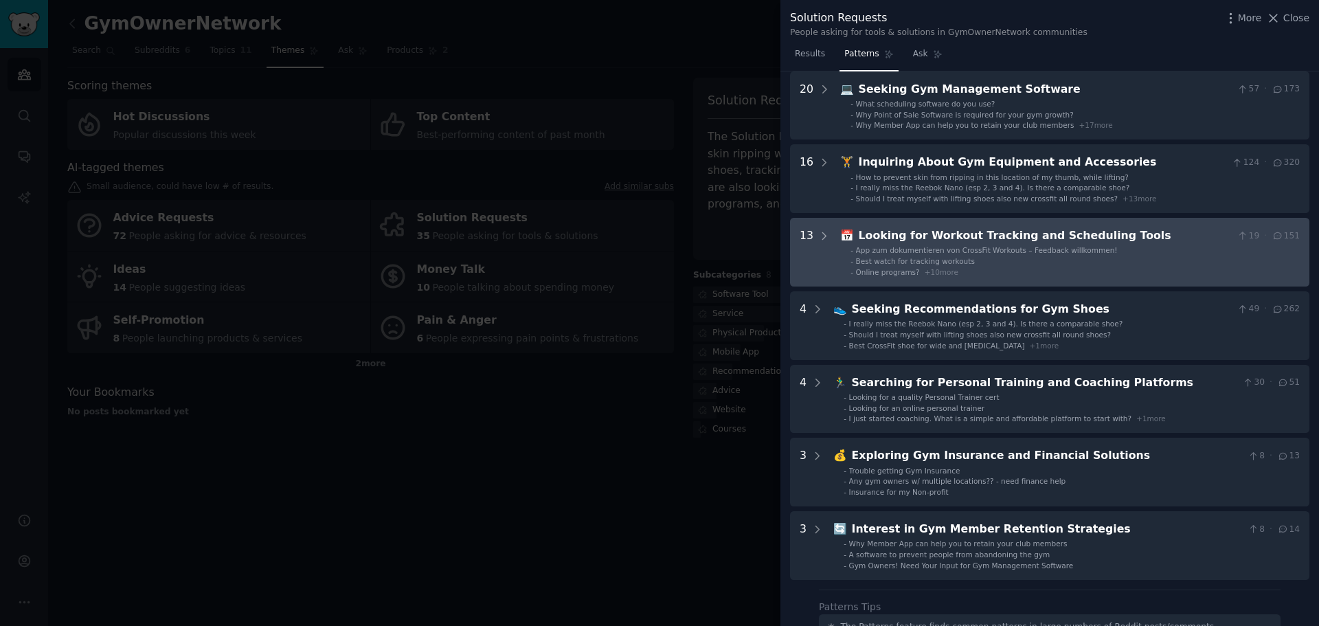
click at [833, 238] on Tools "13 📅 Looking for Workout Tracking and Scheduling Tools 19 · 151 - App zum dokum…" at bounding box center [1050, 252] width 520 height 69
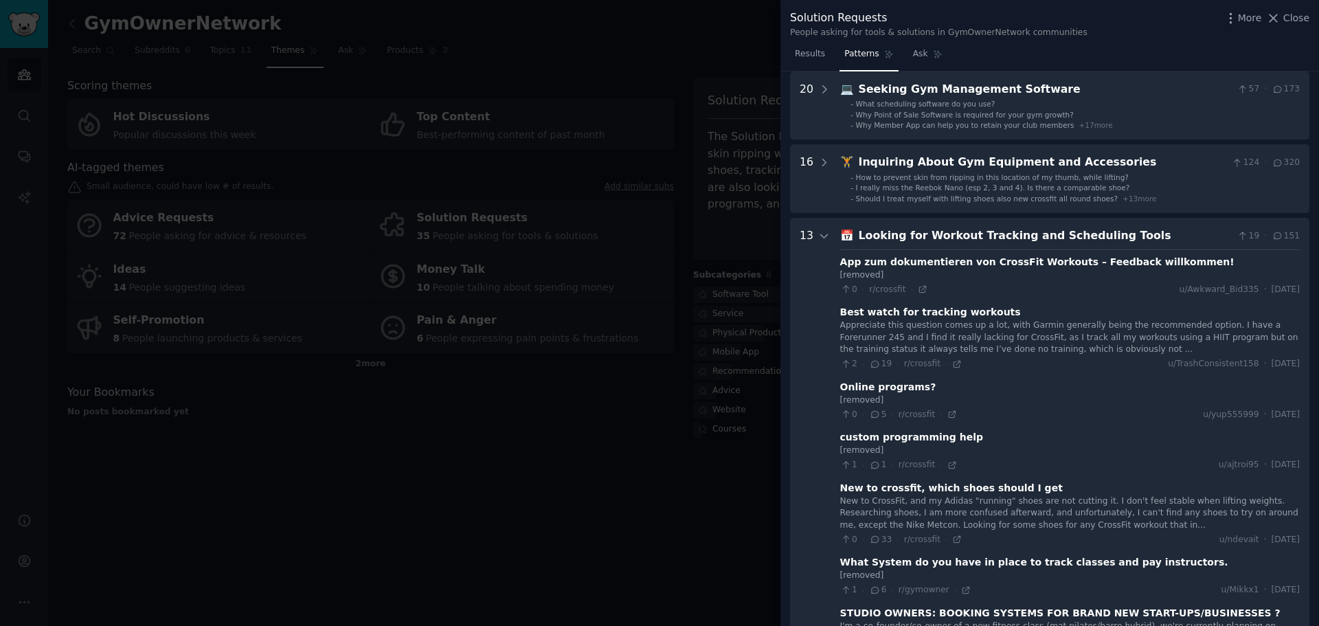
scroll to position [210, 0]
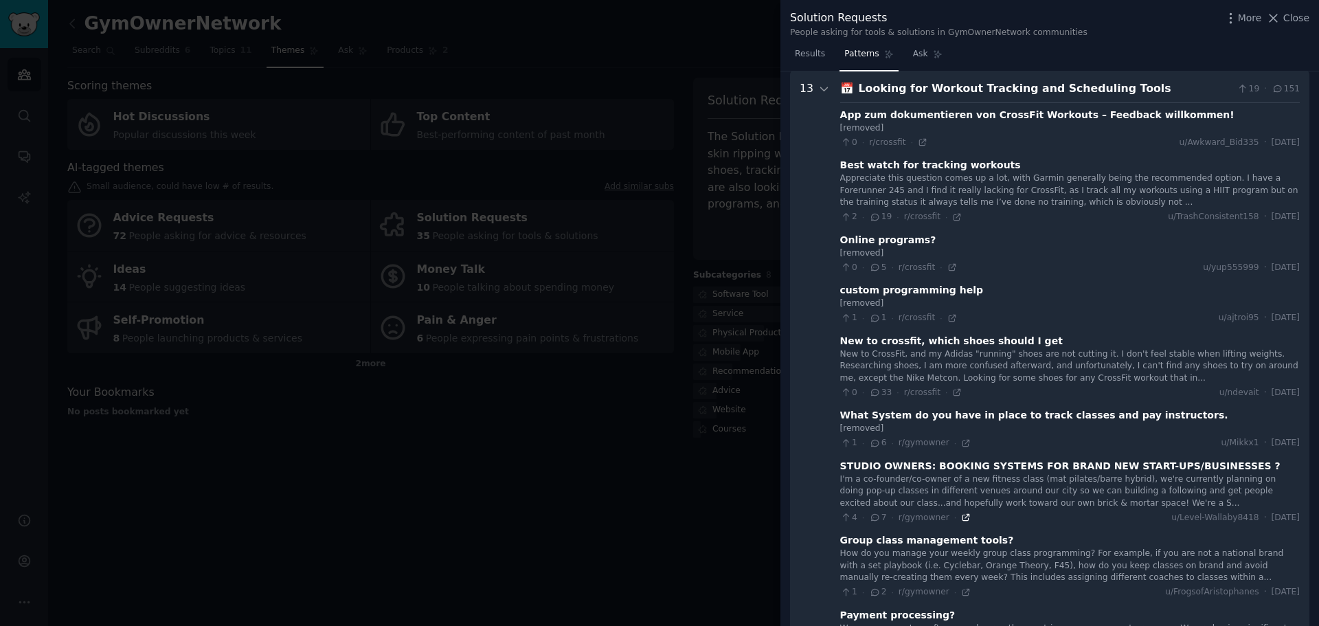
click at [961, 520] on icon at bounding box center [966, 518] width 10 height 10
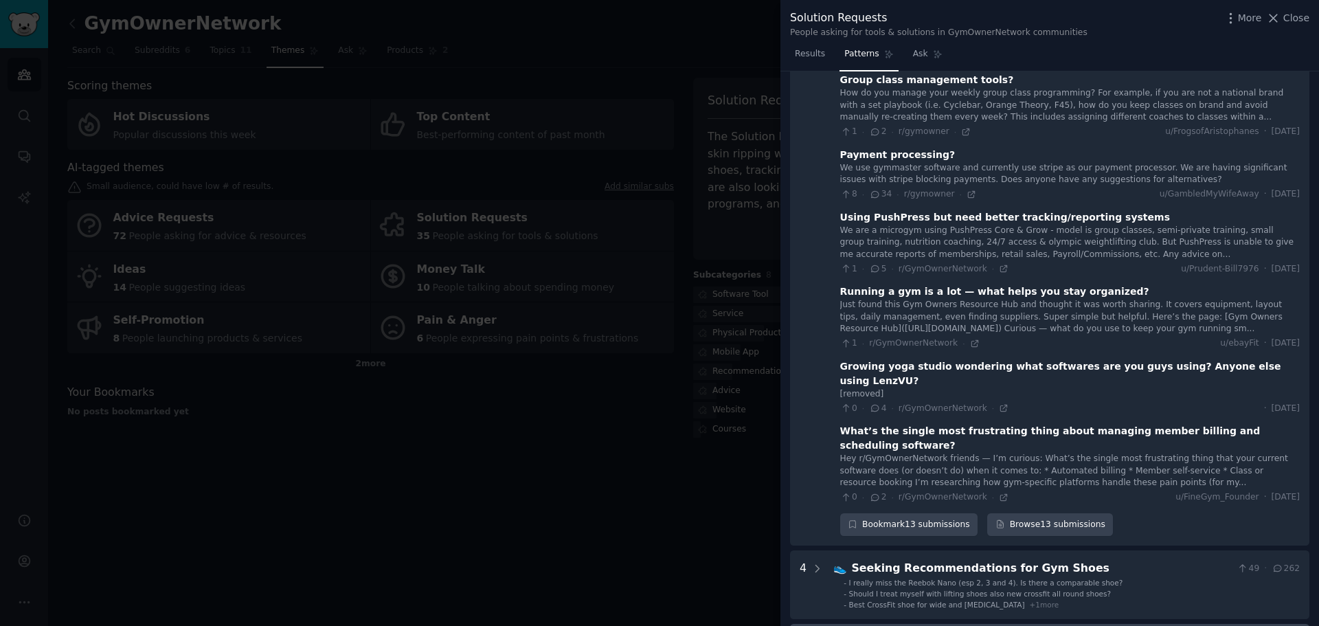
scroll to position [553, 0]
